Goal: Information Seeking & Learning: Learn about a topic

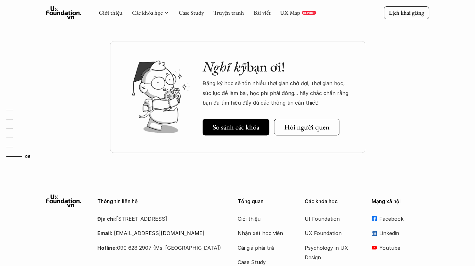
scroll to position [2196, 0]
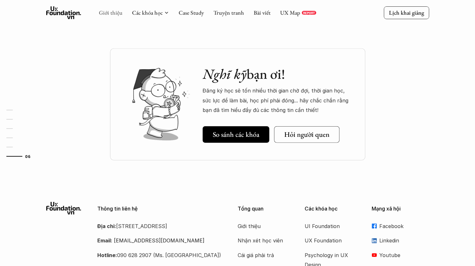
click at [114, 12] on link "Giới thiệu" at bounding box center [111, 12] width 24 height 7
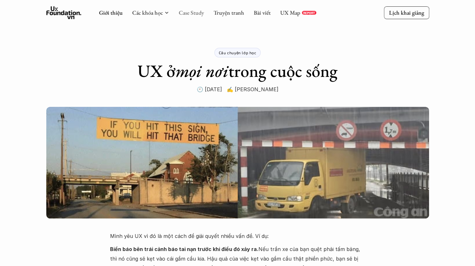
click at [193, 13] on link "Case Study" at bounding box center [191, 12] width 25 height 7
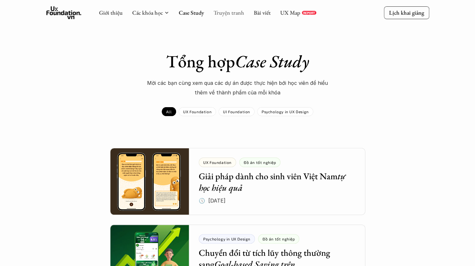
click at [225, 15] on link "Truyện tranh" at bounding box center [228, 12] width 31 height 7
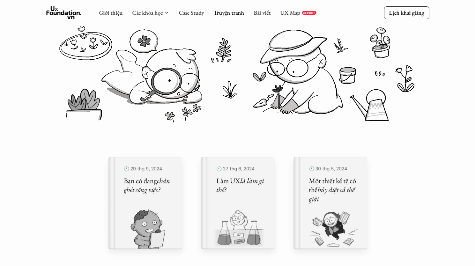
scroll to position [87, 0]
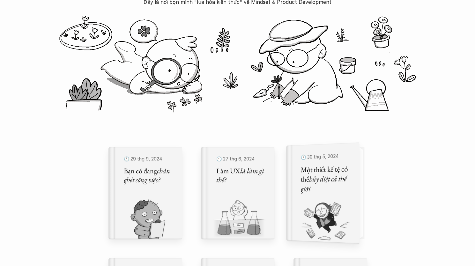
click at [323, 181] on em "hủy diệt cả thế giới" at bounding box center [324, 184] width 47 height 20
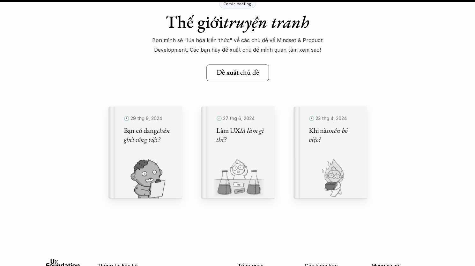
scroll to position [5967, 0]
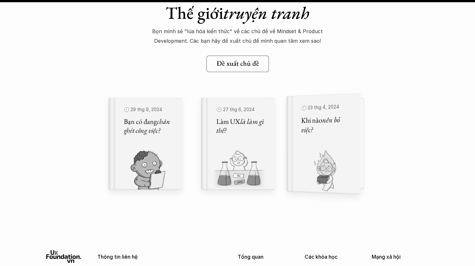
click at [338, 138] on div "🕙 [DATE] Khi nào nên bỏ việc?" at bounding box center [326, 144] width 51 height 84
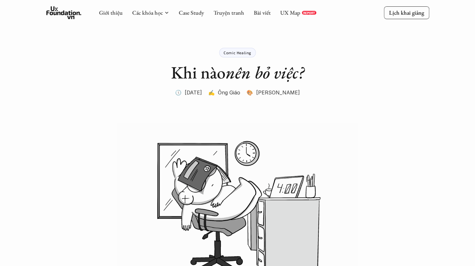
click at [243, 53] on p "Comic Healing" at bounding box center [238, 52] width 28 height 4
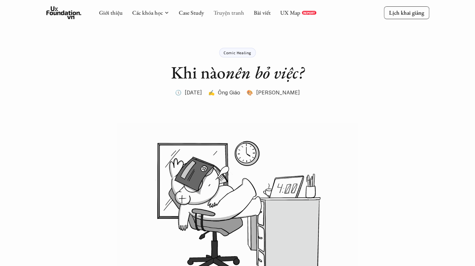
click at [229, 11] on link "Truyện tranh" at bounding box center [228, 12] width 31 height 7
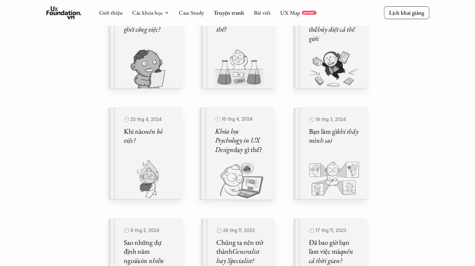
scroll to position [223, 0]
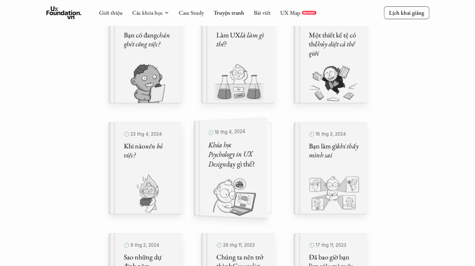
click at [242, 160] on h5 "Khóa học Psychology in UX Design dạy gì thế?" at bounding box center [233, 154] width 50 height 30
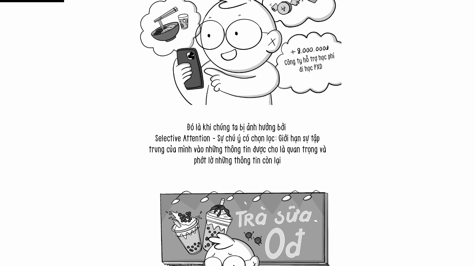
scroll to position [1340, 0]
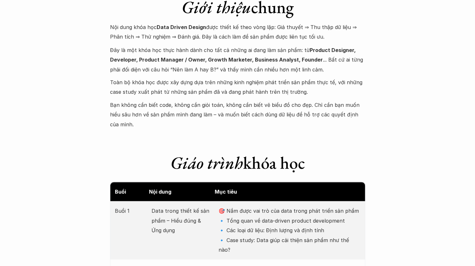
scroll to position [702, 0]
